Goal: Information Seeking & Learning: Learn about a topic

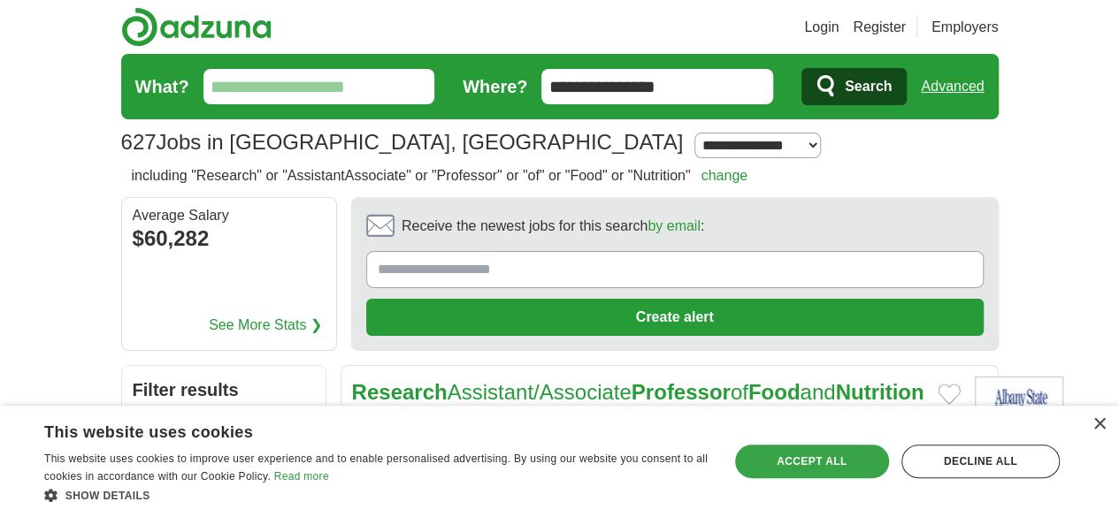
click at [839, 461] on div "Accept all" at bounding box center [812, 462] width 154 height 34
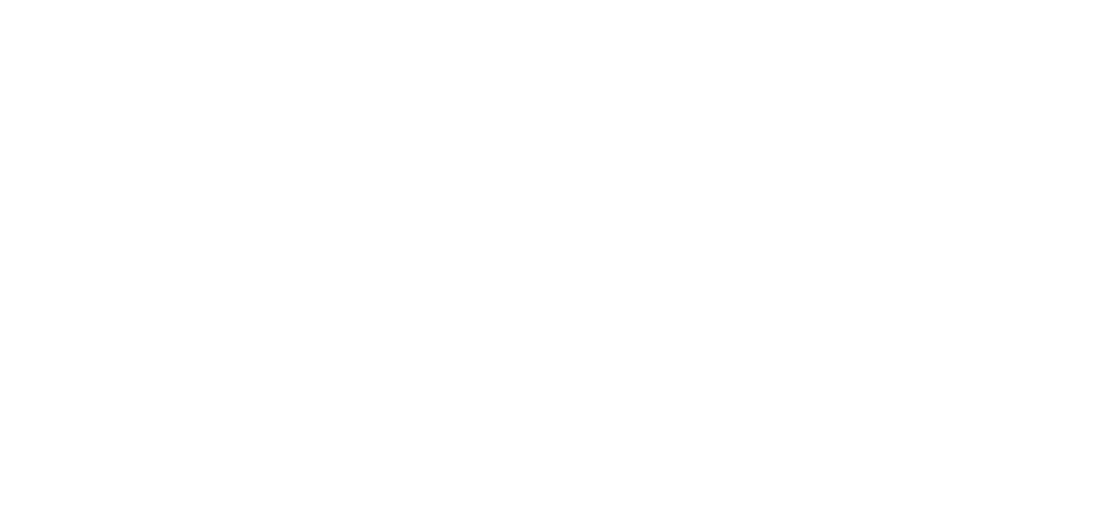
scroll to position [3338, 0]
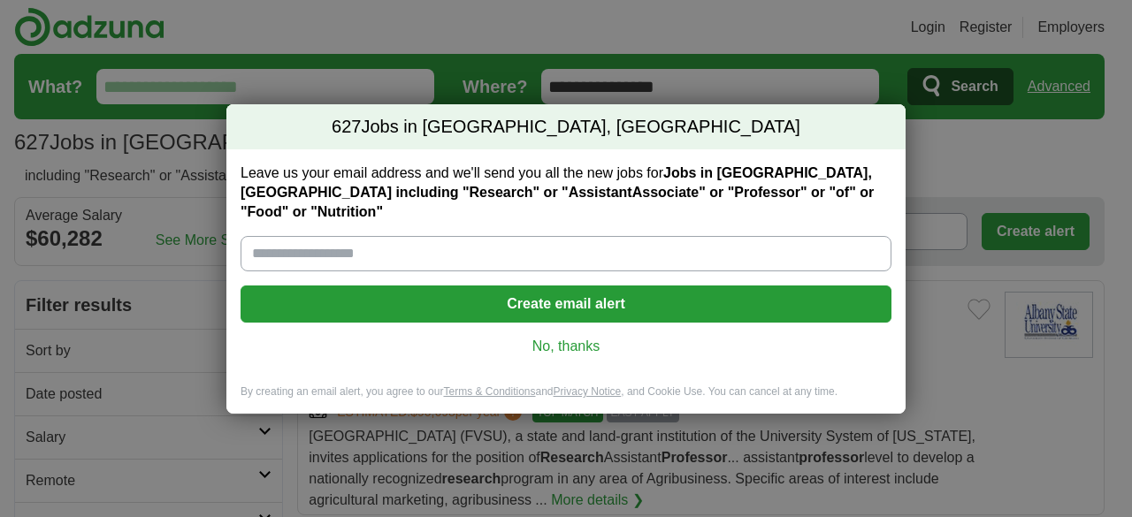
click at [597, 340] on link "No, thanks" at bounding box center [566, 346] width 623 height 19
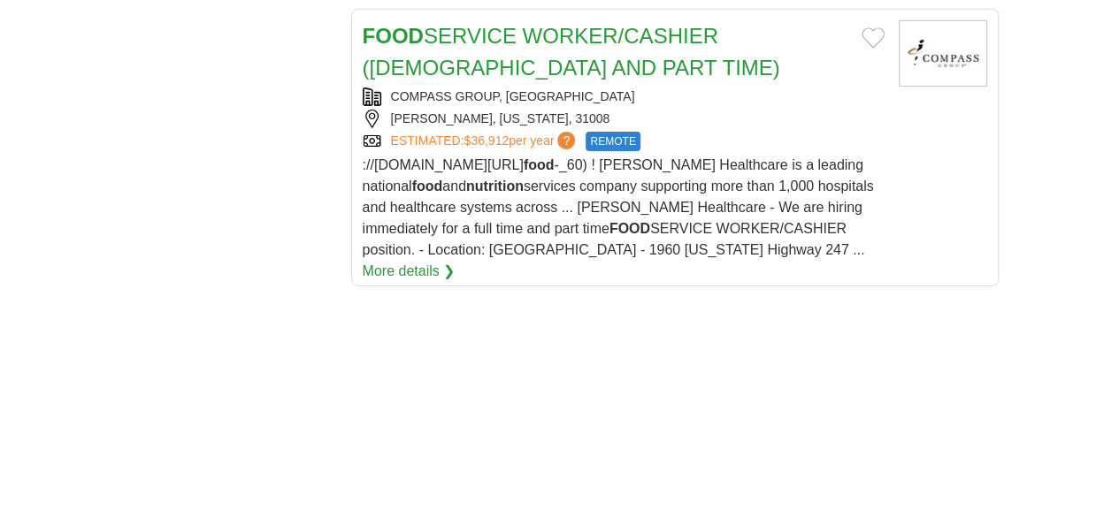
scroll to position [2913, 0]
